Goal: Task Accomplishment & Management: Use online tool/utility

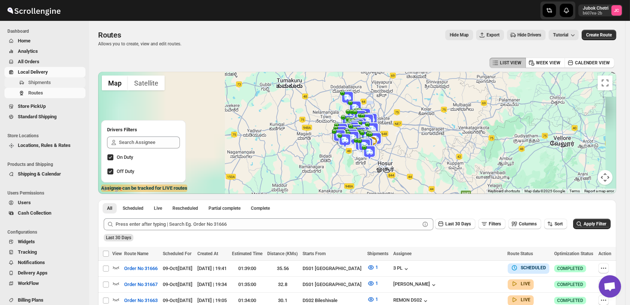
click at [52, 85] on span "Shipments" at bounding box center [56, 82] width 56 height 7
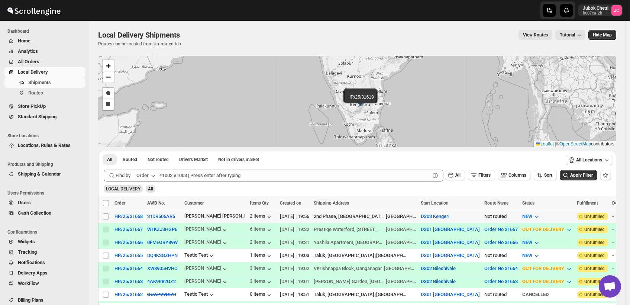
click at [108, 217] on input "Select shipment" at bounding box center [106, 216] width 6 height 6
checkbox input "true"
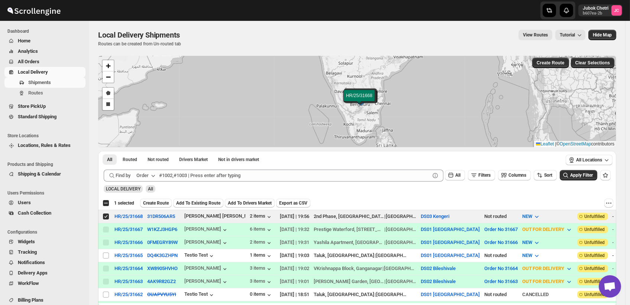
click at [157, 203] on span "Create Route" at bounding box center [156, 203] width 26 height 6
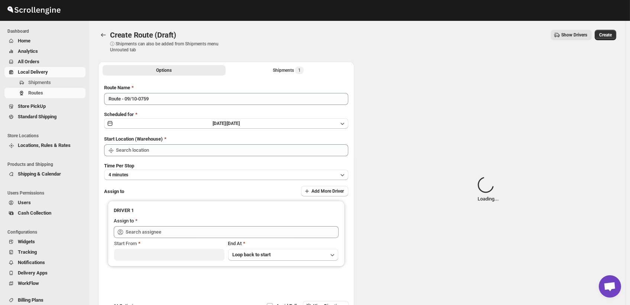
type input "DS03 Kengeri"
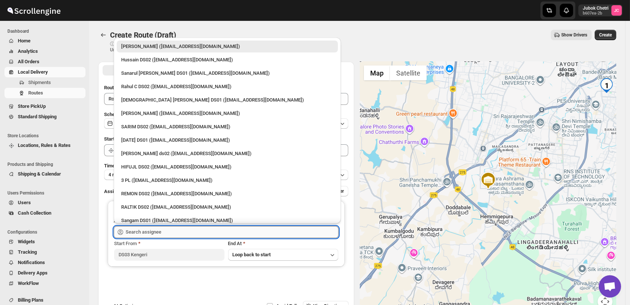
click at [156, 234] on input "text" at bounding box center [232, 232] width 213 height 12
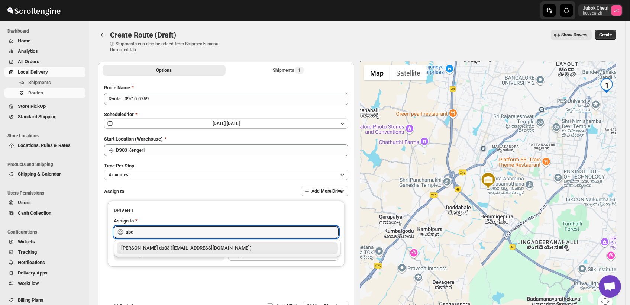
click at [177, 248] on div "Abdul Ahmed Laskar ds03 (dofesex377@dextrago.com)" at bounding box center [227, 247] width 212 height 7
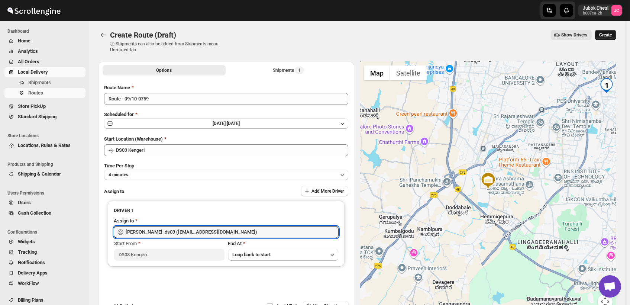
type input "Abdul Ahmed Laskar ds03 (dofesex377@dextrago.com)"
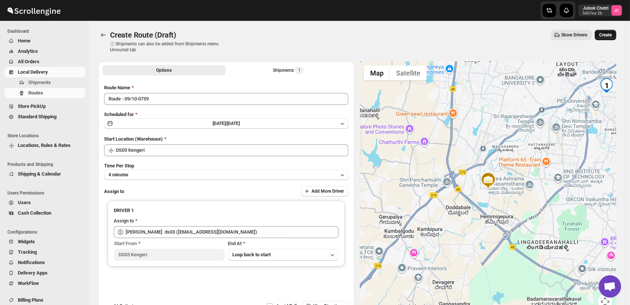
click at [608, 34] on span "Create" at bounding box center [605, 35] width 13 height 6
